Goal: Navigation & Orientation: Understand site structure

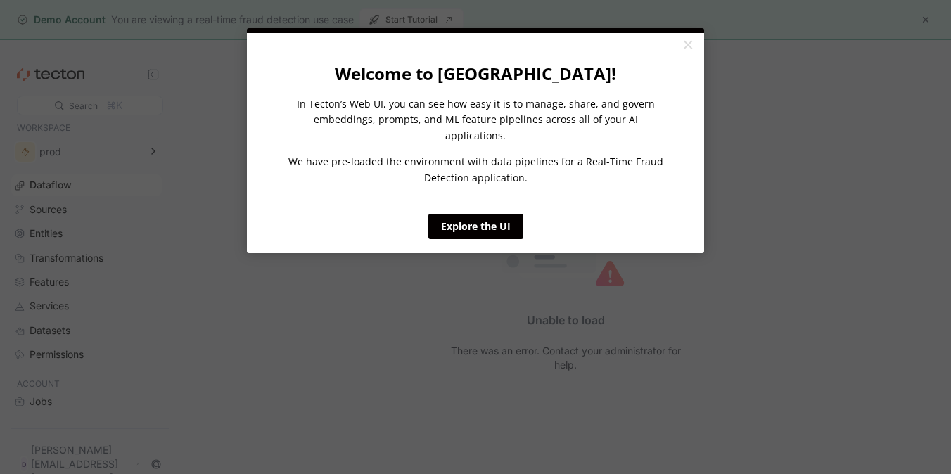
click at [925, 15] on appcues "× Welcome to [GEOGRAPHIC_DATA]! In Tecton’s Web UI, you can see how easy it is …" at bounding box center [475, 237] width 951 height 474
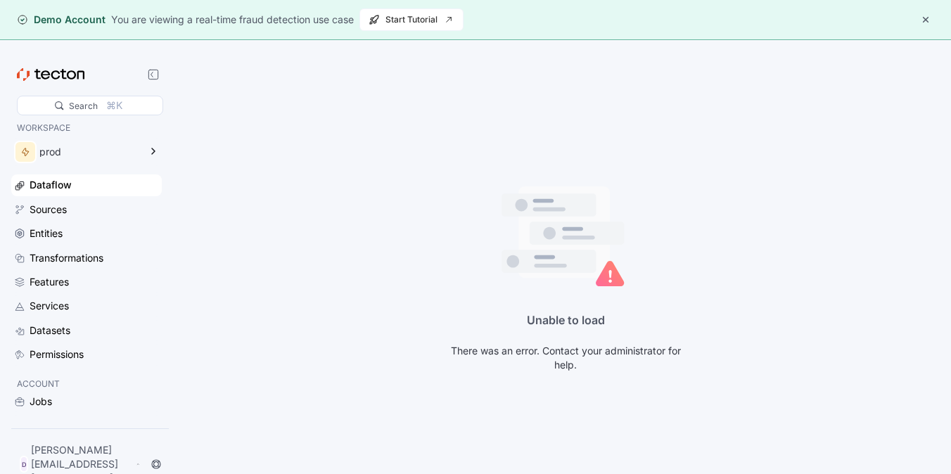
click at [928, 18] on button "button" at bounding box center [925, 19] width 17 height 17
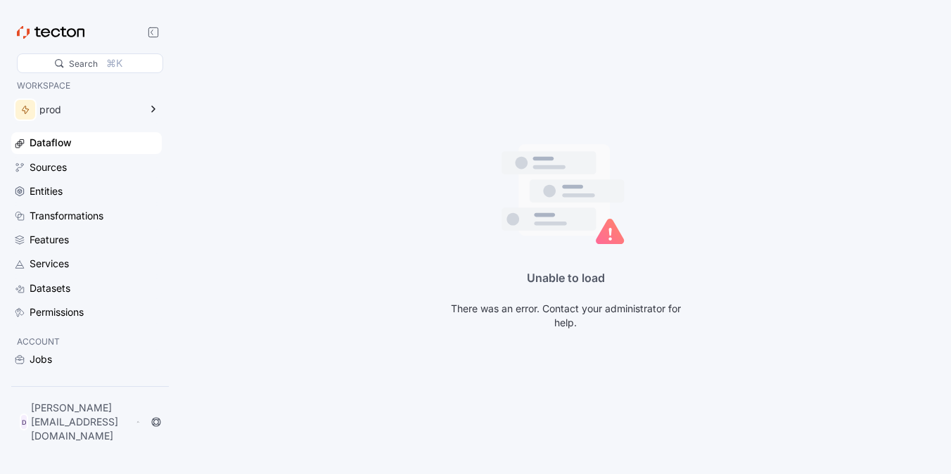
click at [308, 217] on div "Unable to load There was an error. Contact your administrator for help." at bounding box center [565, 237] width 771 height 474
click at [98, 111] on div "prod" at bounding box center [89, 110] width 100 height 10
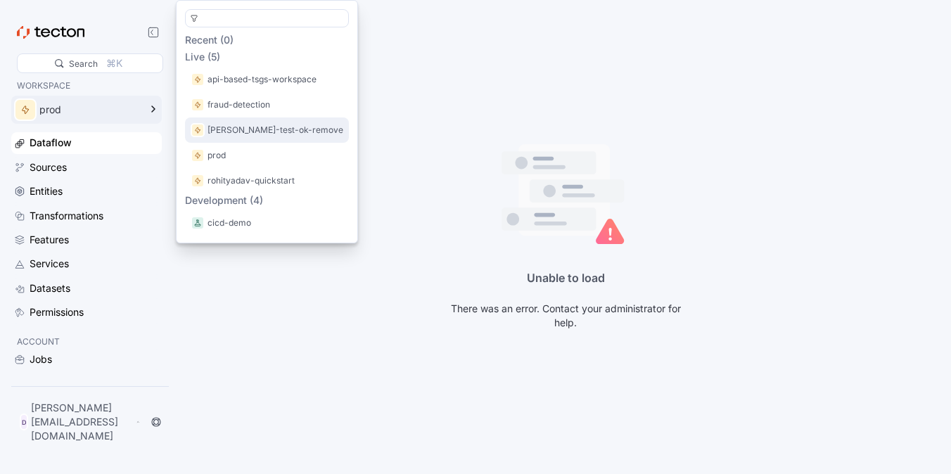
click at [252, 119] on div "[PERSON_NAME]-test-ok-remove" at bounding box center [267, 129] width 164 height 25
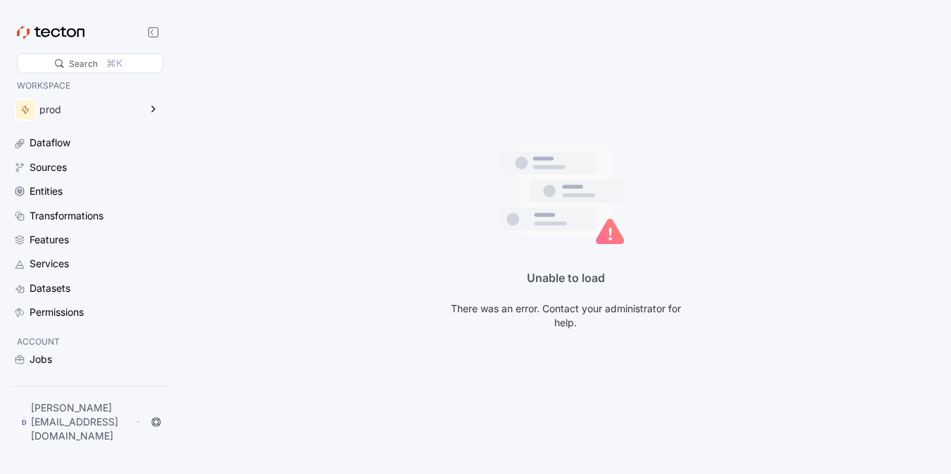
click at [49, 156] on div "Dataflow Sources Entities Transformations Features Services Datasets Permissions" at bounding box center [86, 227] width 150 height 191
click at [52, 148] on div "Dataflow" at bounding box center [50, 142] width 41 height 15
click at [56, 169] on div "Sources" at bounding box center [48, 167] width 37 height 15
click at [58, 193] on div "Entities" at bounding box center [46, 191] width 33 height 15
